Goal: Task Accomplishment & Management: Manage account settings

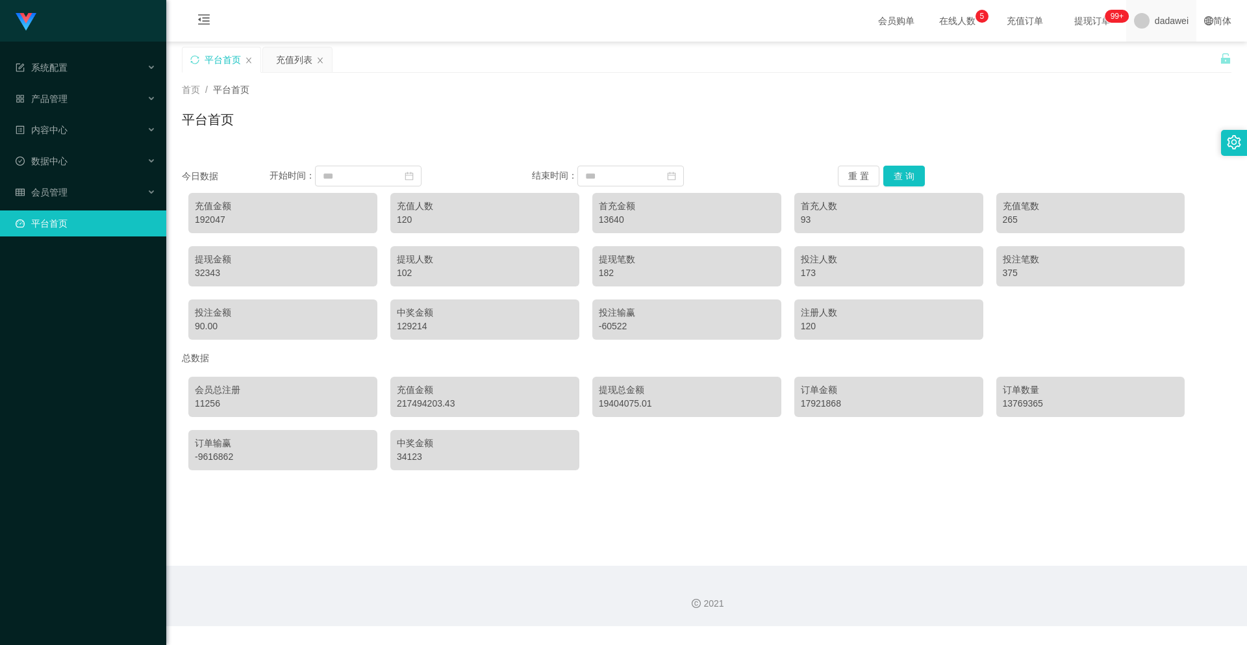
click at [1129, 29] on div "dadawei" at bounding box center [1161, 21] width 70 height 42
click at [1136, 67] on li "退出登录" at bounding box center [1164, 57] width 97 height 21
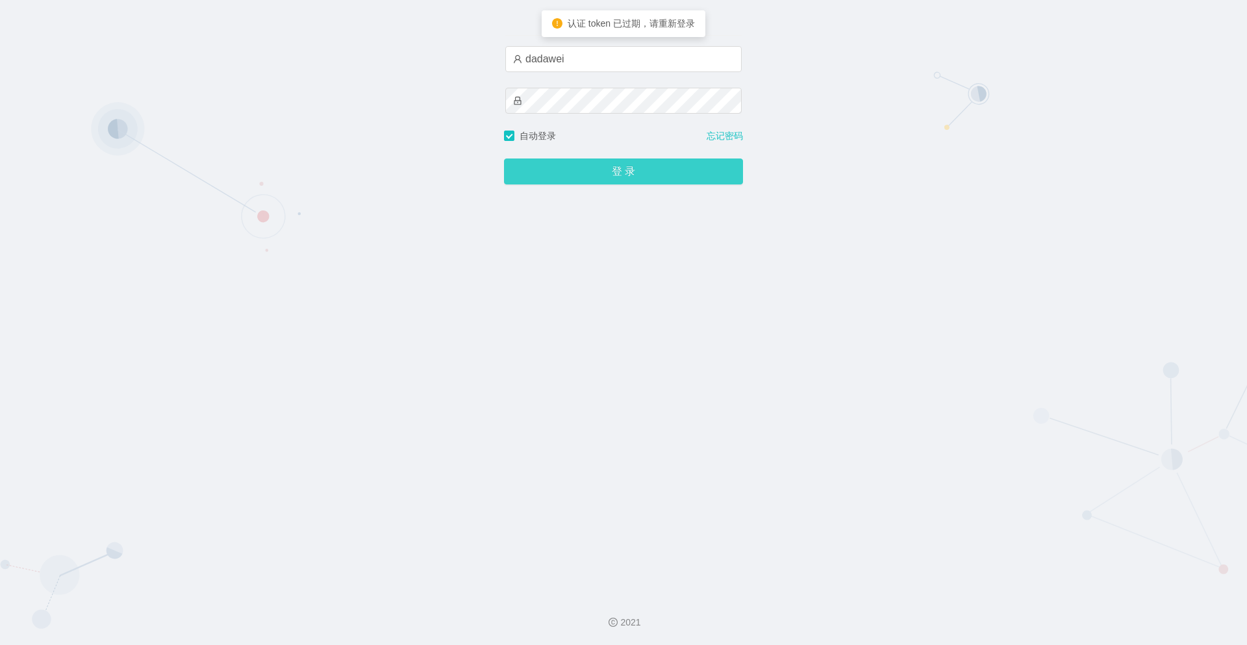
click at [534, 168] on button "登 录" at bounding box center [623, 171] width 239 height 26
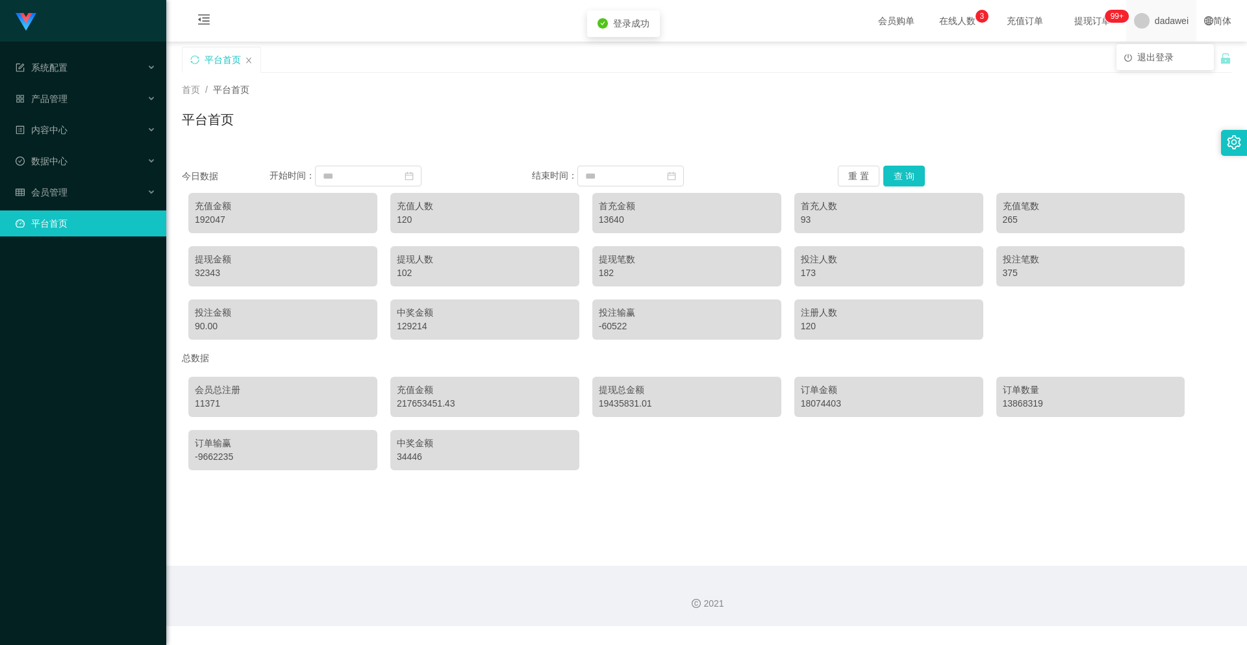
click at [1155, 23] on span "dadawei" at bounding box center [1172, 21] width 34 height 42
click at [1151, 57] on span "退出登录" at bounding box center [1155, 57] width 36 height 10
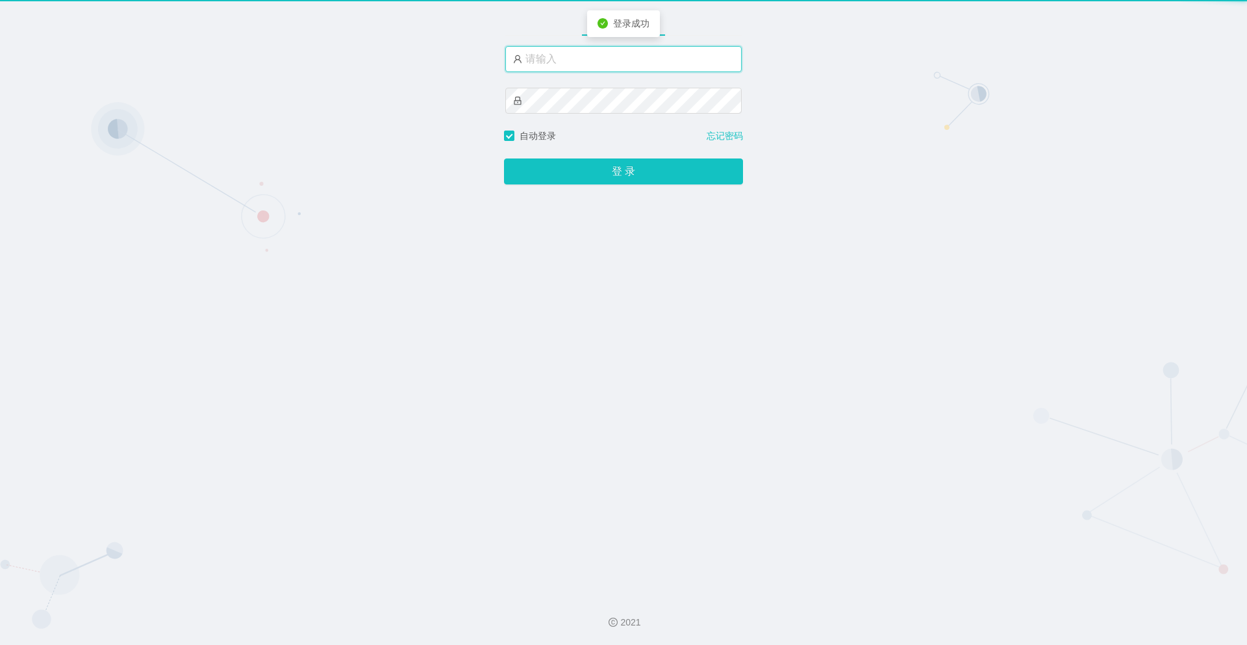
type input "dadawei"
